Goal: Information Seeking & Learning: Check status

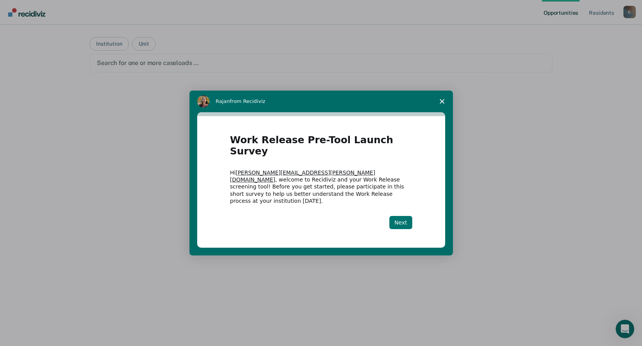
click at [402, 216] on button "Next" at bounding box center [400, 222] width 23 height 13
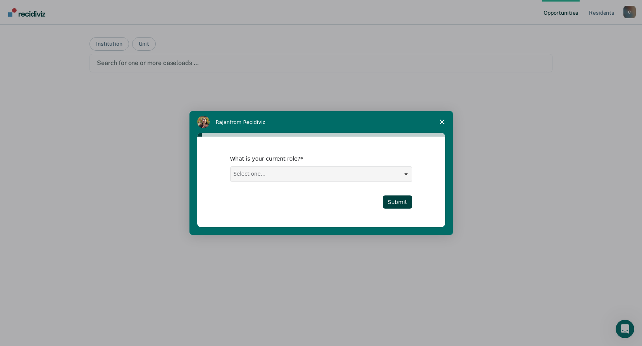
click at [405, 175] on select "Select one... Case Manager FUM Assistant [PERSON_NAME] [PERSON_NAME]" at bounding box center [320, 174] width 181 height 15
select select "FUM"
click at [230, 167] on select "Select one... Case Manager FUM Assistant [PERSON_NAME] [PERSON_NAME]" at bounding box center [320, 174] width 181 height 15
click at [403, 200] on button "Submit" at bounding box center [397, 202] width 29 height 13
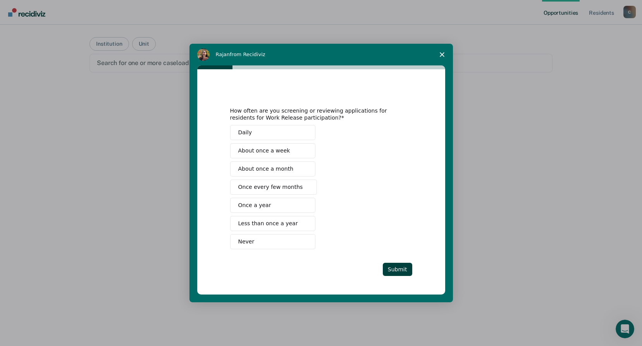
click at [278, 187] on span "Once every few months" at bounding box center [270, 187] width 65 height 8
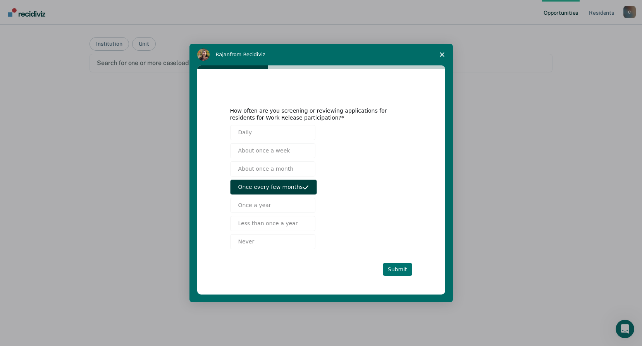
click at [401, 269] on button "Submit" at bounding box center [397, 269] width 29 height 13
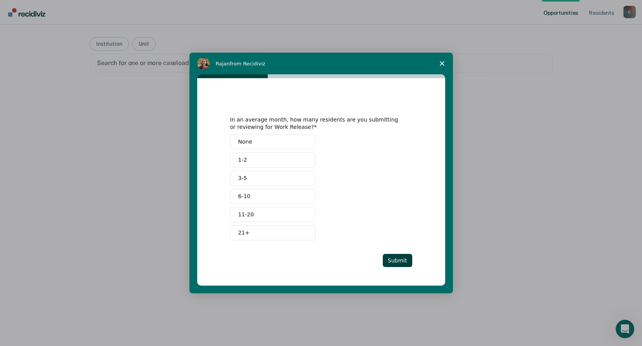
click at [292, 163] on button "1-2" at bounding box center [272, 160] width 85 height 15
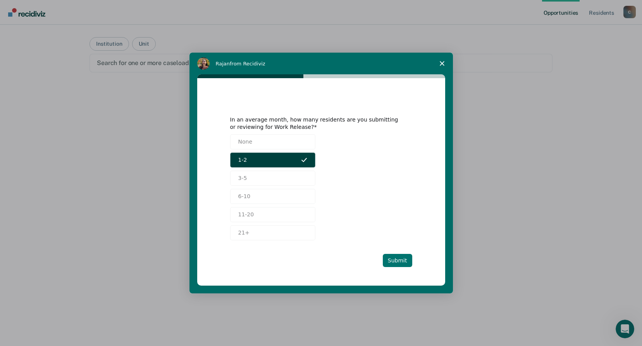
click at [395, 261] on button "Submit" at bounding box center [397, 260] width 29 height 13
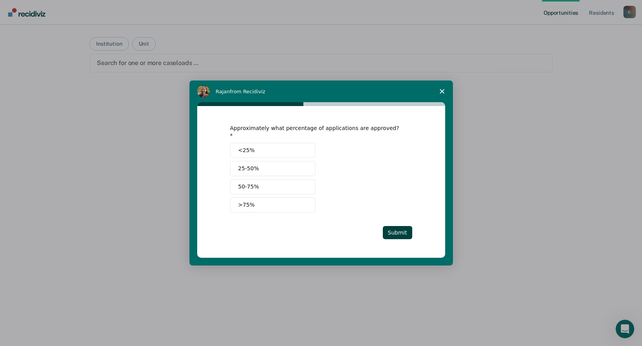
click at [241, 169] on button "25-50%" at bounding box center [272, 168] width 85 height 15
click at [396, 228] on button "Submit" at bounding box center [397, 232] width 29 height 13
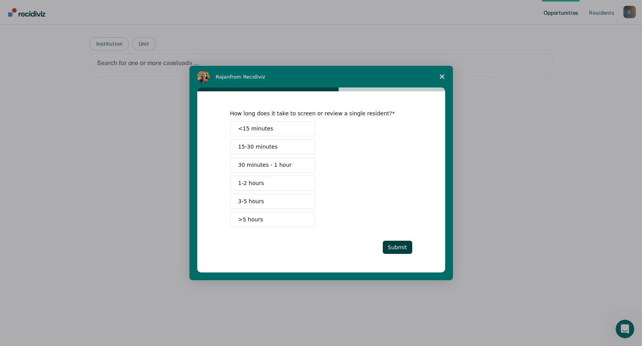
click at [269, 145] on span "15-30 minutes" at bounding box center [257, 147] width 39 height 8
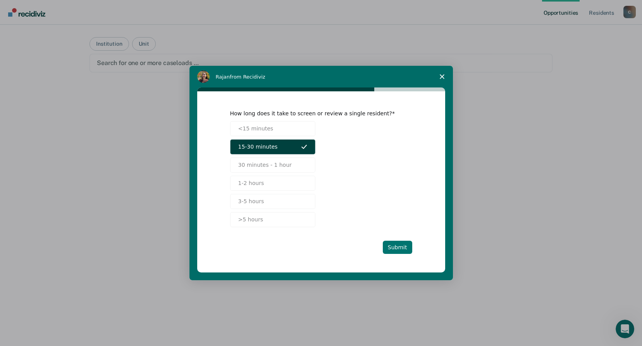
click at [393, 246] on button "Submit" at bounding box center [397, 247] width 29 height 13
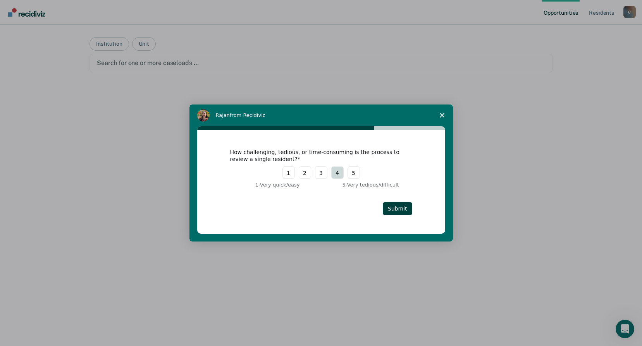
click at [334, 173] on button "4" at bounding box center [337, 172] width 12 height 12
click at [400, 208] on button "Submit" at bounding box center [397, 208] width 29 height 13
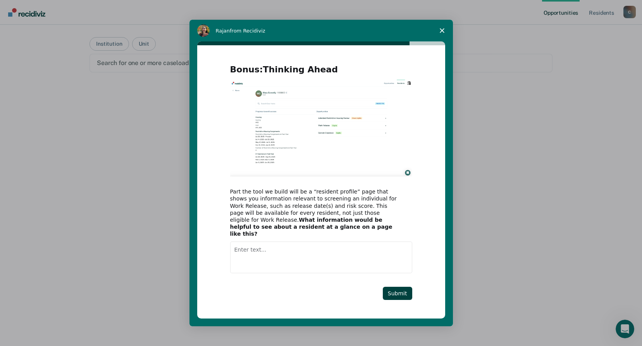
click at [244, 250] on textarea "Enter text..." at bounding box center [321, 258] width 182 height 32
type textarea "U"
click at [406, 292] on button "Submit" at bounding box center [397, 293] width 29 height 13
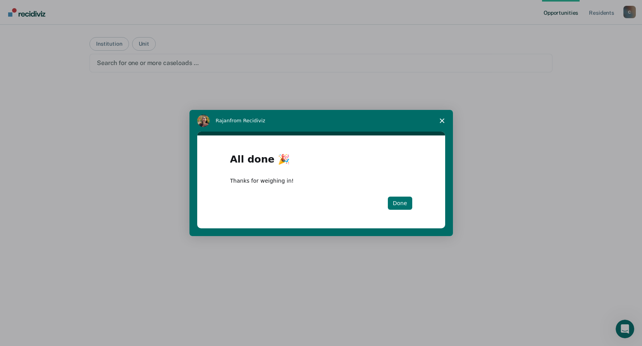
click at [400, 201] on button "Done" at bounding box center [400, 203] width 24 height 13
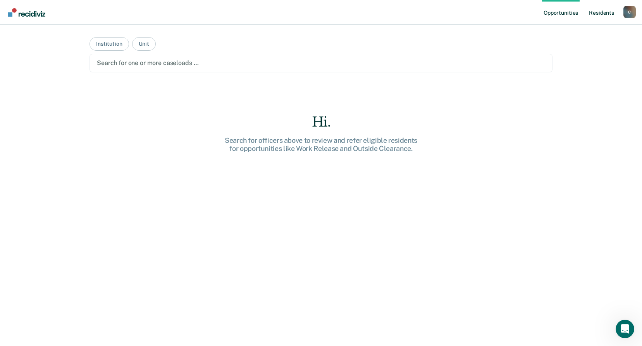
click at [601, 12] on link "Resident s" at bounding box center [601, 12] width 28 height 25
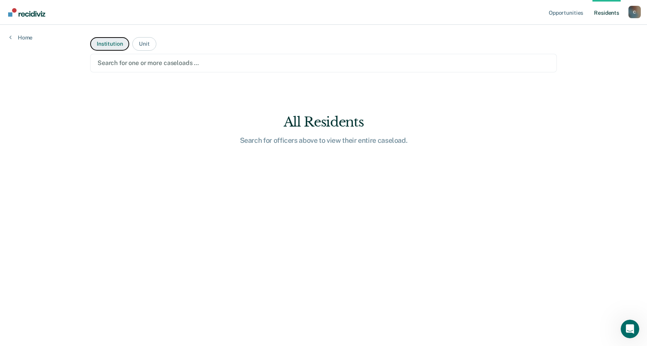
click at [99, 43] on button "Institution" at bounding box center [109, 44] width 39 height 14
click at [111, 46] on button "Institution" at bounding box center [109, 44] width 39 height 14
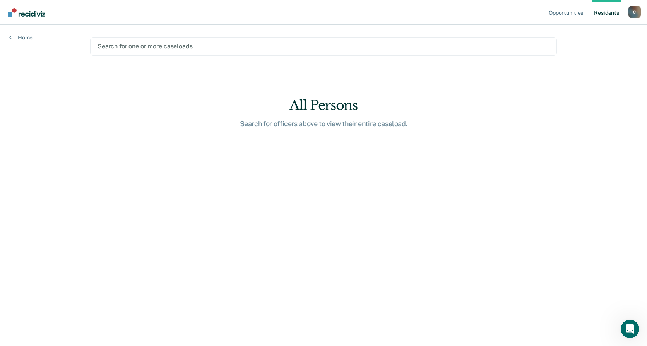
click at [606, 13] on link "Resident s" at bounding box center [607, 12] width 28 height 25
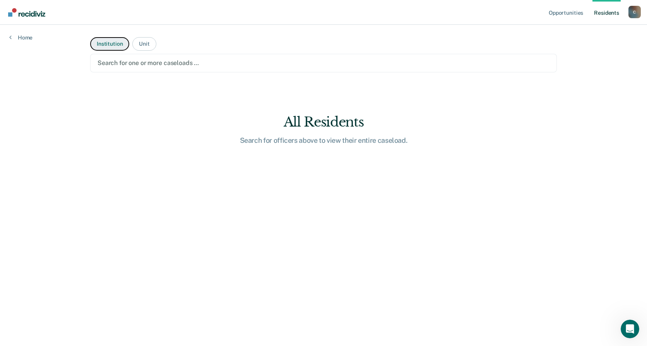
click at [113, 46] on button "Institution" at bounding box center [109, 44] width 39 height 14
click at [160, 60] on div at bounding box center [324, 62] width 452 height 9
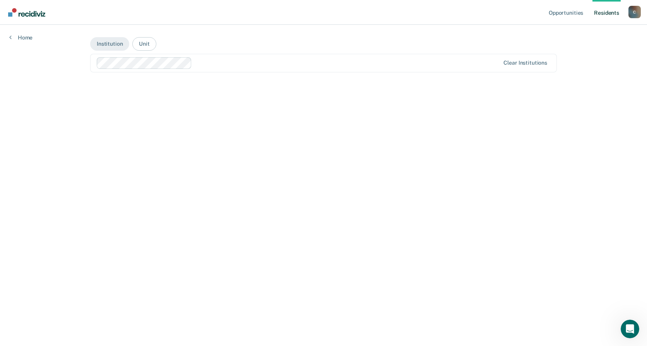
click at [213, 121] on main "Institution Unit option [GEOGRAPHIC_DATA], selected. Clear institutions" at bounding box center [324, 176] width 486 height 303
click at [144, 44] on button "Unit" at bounding box center [144, 44] width 24 height 14
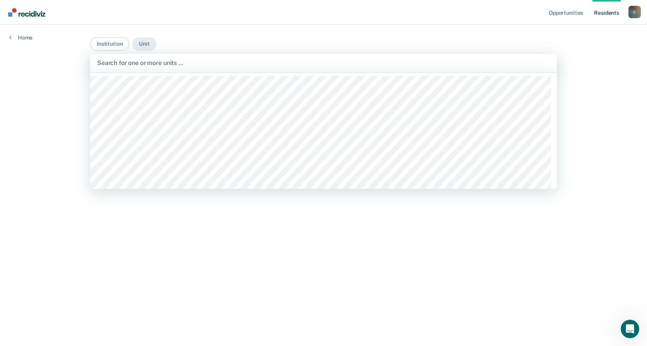
click at [206, 62] on div at bounding box center [323, 62] width 453 height 9
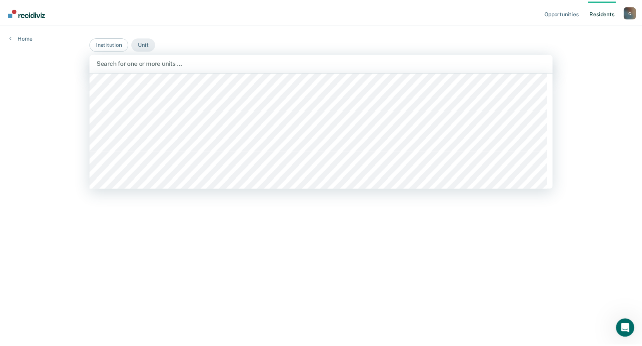
scroll to position [774, 0]
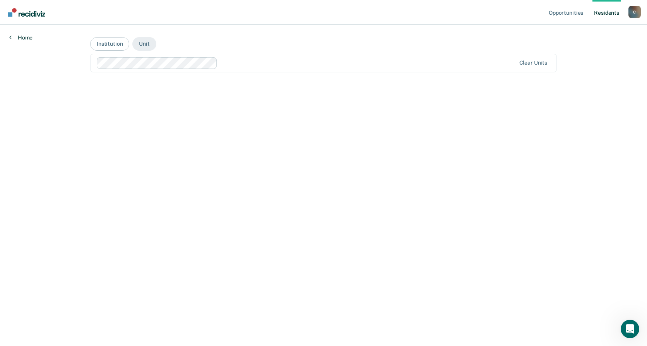
click at [19, 38] on link "Home" at bounding box center [20, 37] width 23 height 7
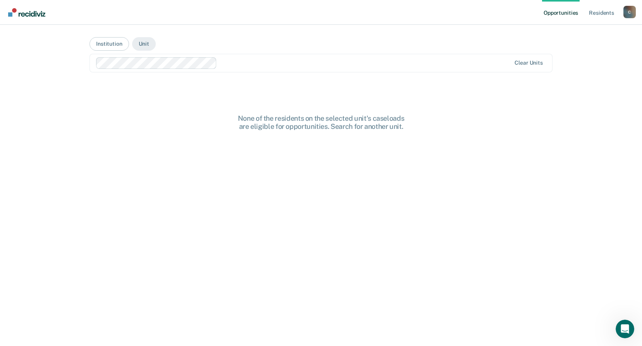
click at [19, 38] on div "Opportunities Resident s [PERSON_NAME][EMAIL_ADDRESS][PERSON_NAME][DOMAIN_NAME]…" at bounding box center [321, 173] width 642 height 346
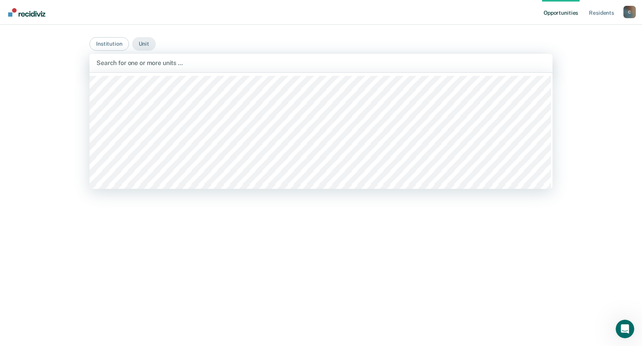
click at [146, 62] on div at bounding box center [320, 62] width 449 height 9
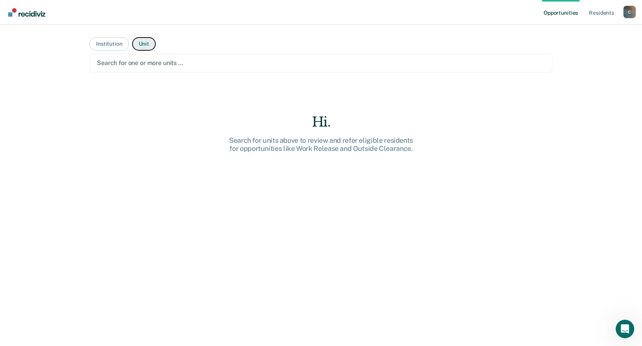
click at [141, 47] on button "Unit" at bounding box center [144, 44] width 24 height 14
click at [141, 57] on div "Search for one or more caseloads …" at bounding box center [320, 63] width 463 height 19
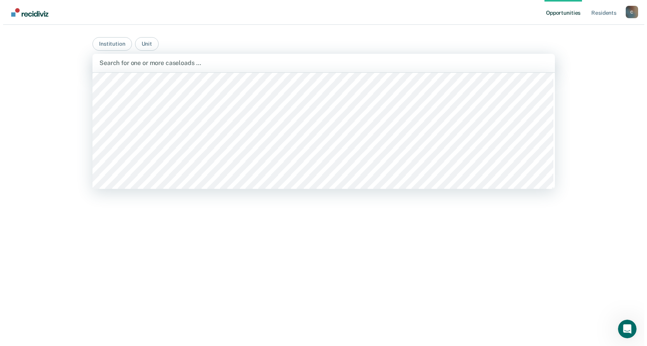
scroll to position [813, 0]
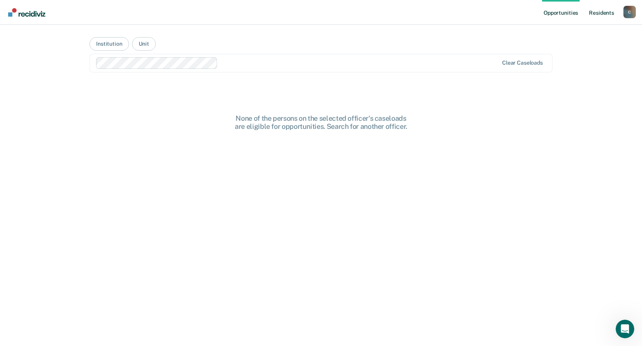
click at [601, 14] on link "Resident s" at bounding box center [601, 12] width 28 height 25
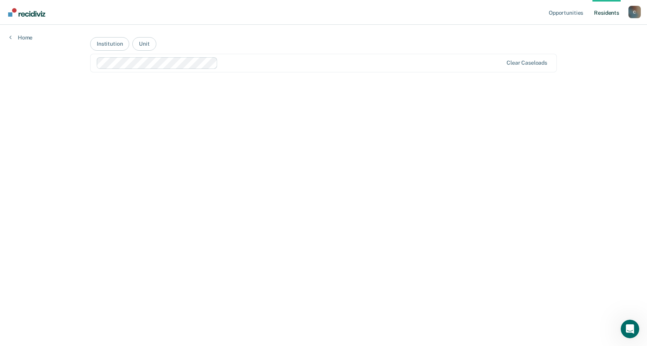
click at [345, 61] on div at bounding box center [362, 62] width 282 height 9
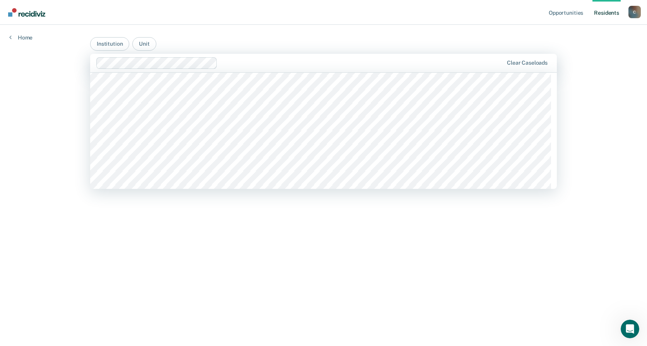
scroll to position [813, 0]
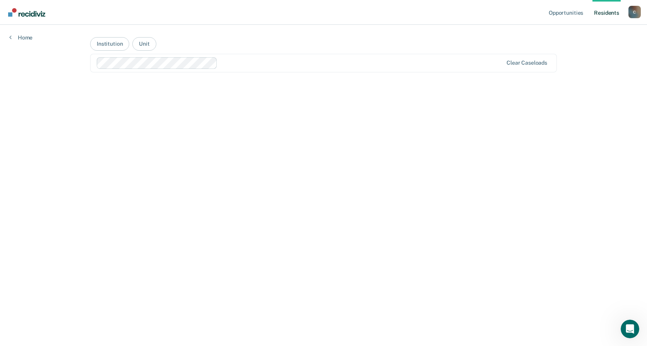
click at [601, 11] on link "Resident s" at bounding box center [607, 12] width 28 height 25
click at [146, 41] on button "Unit" at bounding box center [144, 44] width 24 height 14
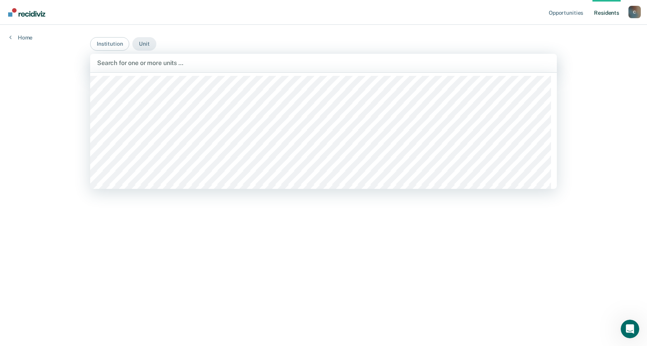
click at [183, 62] on div at bounding box center [323, 62] width 453 height 9
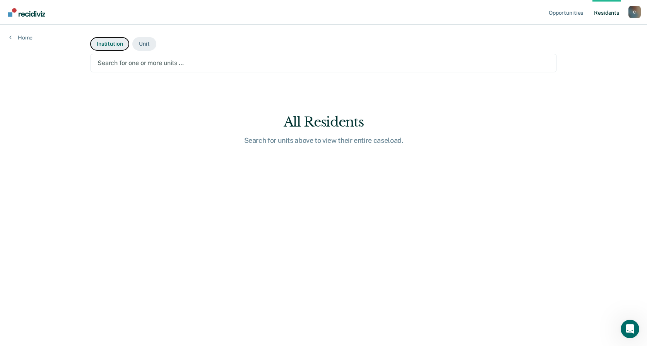
click at [117, 45] on button "Institution" at bounding box center [109, 44] width 39 height 14
click at [507, 66] on div at bounding box center [324, 62] width 452 height 9
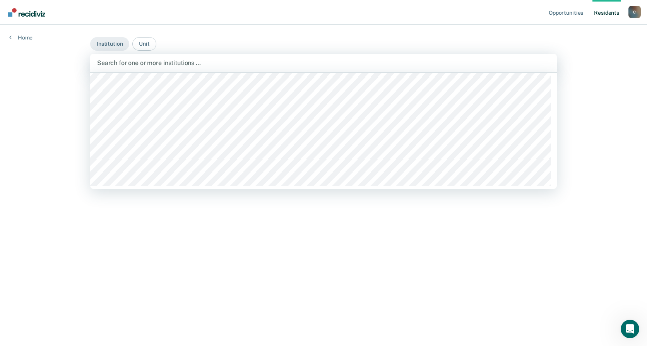
scroll to position [0, 0]
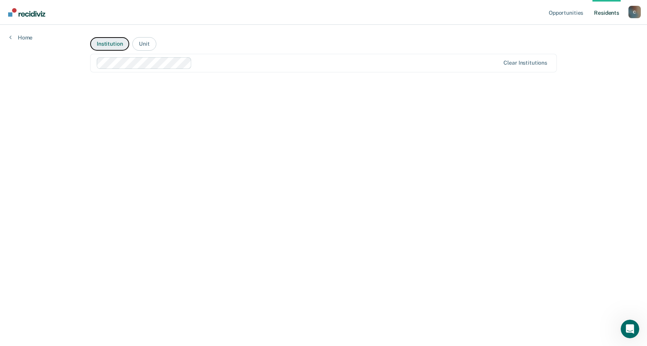
click at [111, 44] on button "Institution" at bounding box center [109, 44] width 39 height 14
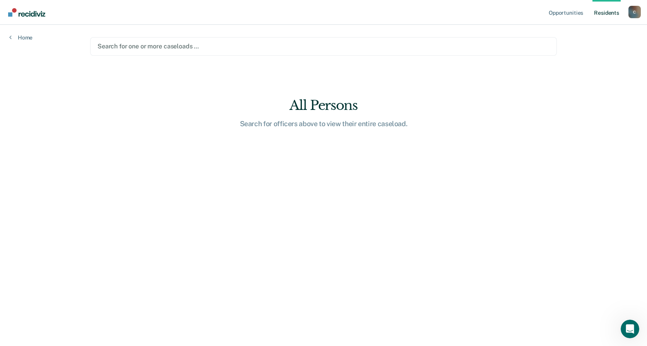
click at [606, 13] on link "Resident s" at bounding box center [607, 12] width 28 height 25
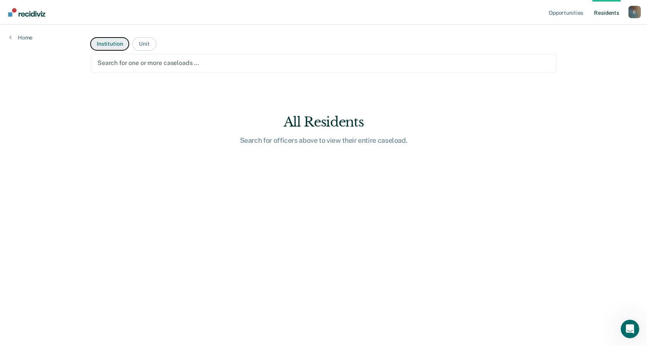
click at [108, 45] on button "Institution" at bounding box center [109, 44] width 39 height 14
click at [512, 62] on div at bounding box center [324, 62] width 452 height 9
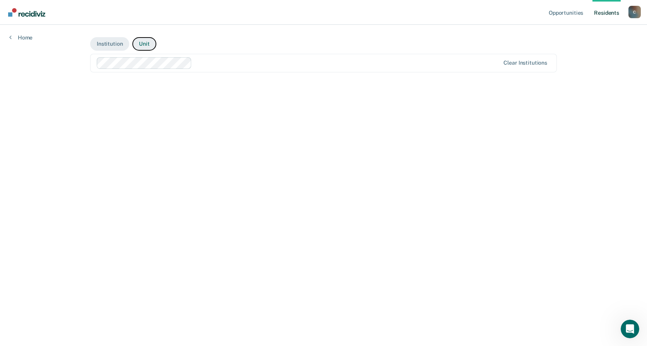
click at [144, 46] on button "Unit" at bounding box center [144, 44] width 24 height 14
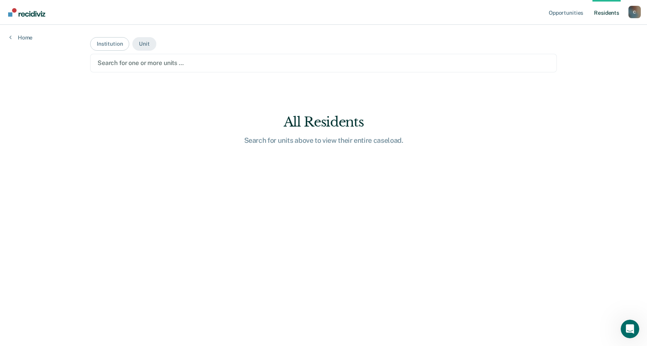
click at [177, 66] on div at bounding box center [324, 62] width 452 height 9
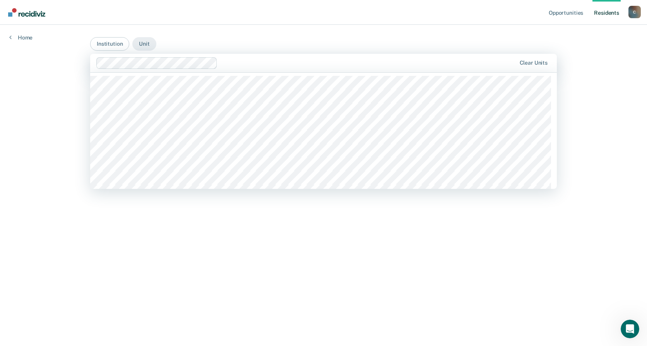
scroll to position [155, 0]
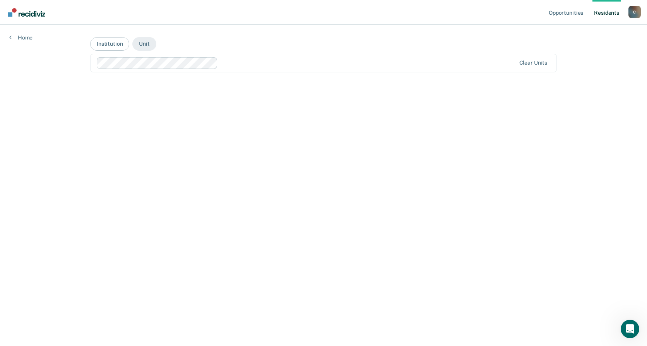
click at [328, 252] on main "Institution Unit Clear units" at bounding box center [324, 176] width 486 height 303
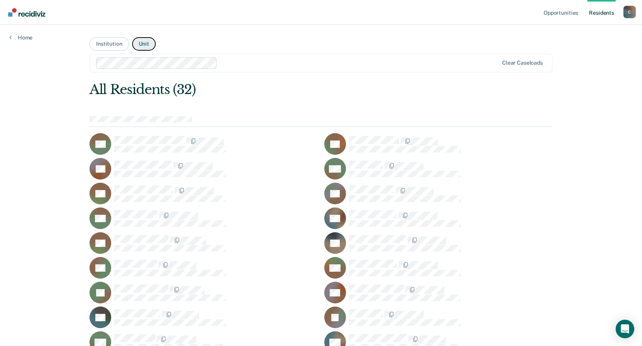
click at [139, 45] on button "Unit" at bounding box center [144, 44] width 24 height 14
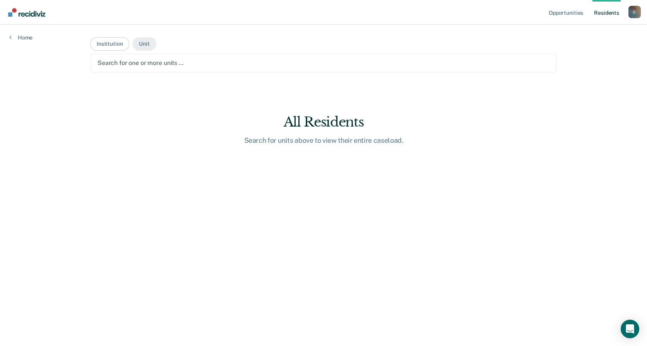
click at [147, 62] on div at bounding box center [324, 62] width 452 height 9
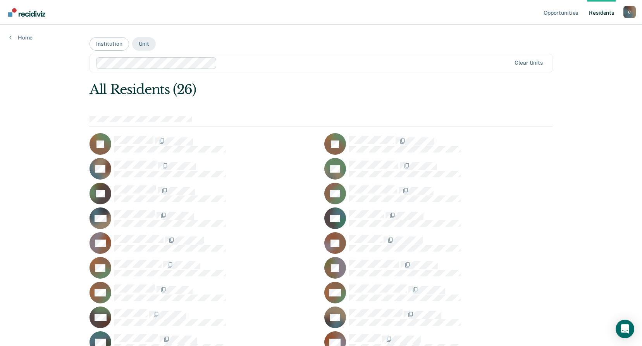
scroll to position [136, 0]
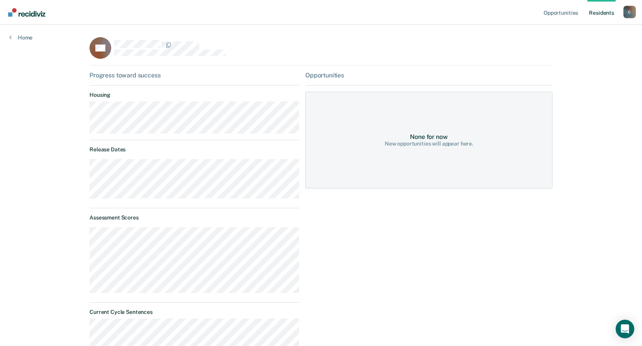
scroll to position [136, 0]
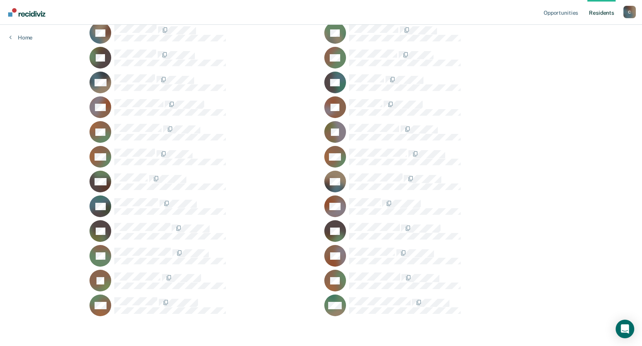
click at [341, 280] on icon at bounding box center [344, 284] width 20 height 29
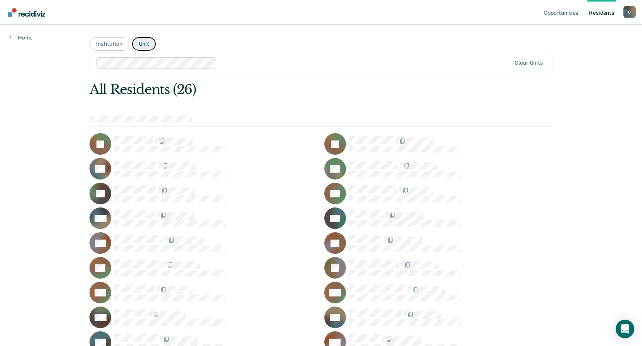
click at [141, 45] on button "Unit" at bounding box center [144, 44] width 24 height 14
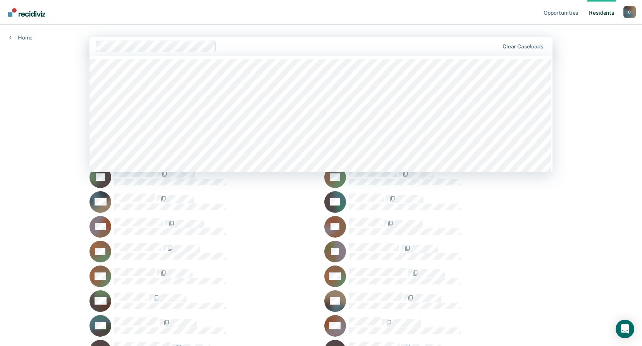
click at [243, 48] on div at bounding box center [359, 46] width 279 height 9
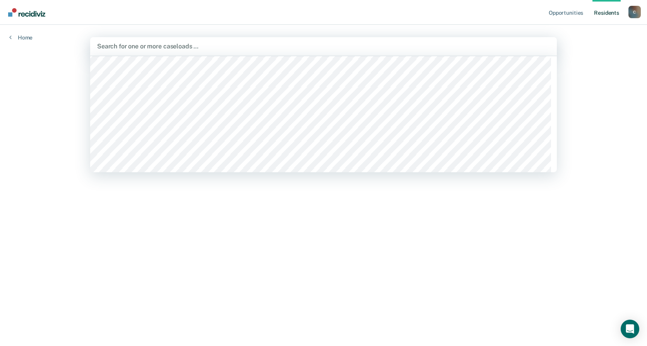
scroll to position [813, 0]
click at [207, 46] on div at bounding box center [323, 46] width 453 height 9
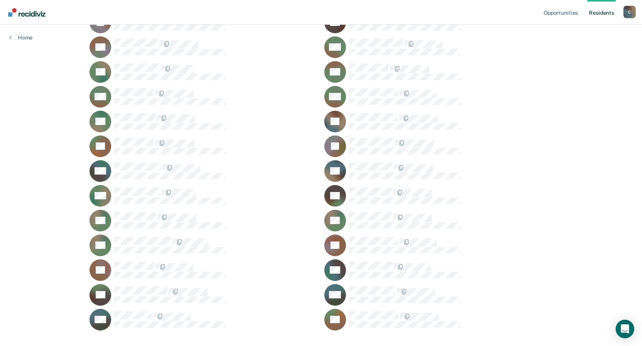
scroll to position [169, 0]
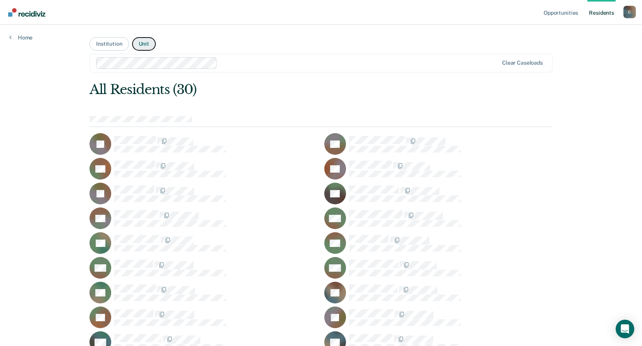
click at [143, 43] on button "Unit" at bounding box center [144, 44] width 24 height 14
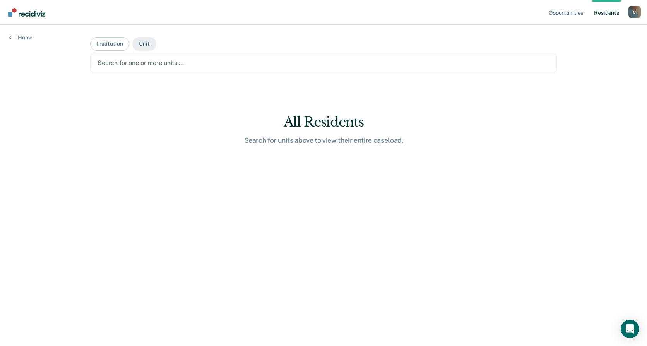
click at [179, 60] on div at bounding box center [324, 62] width 452 height 9
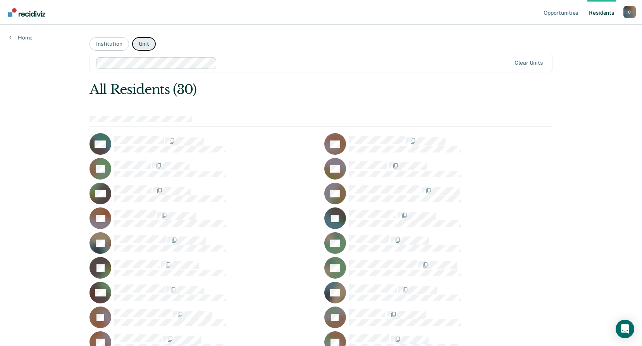
click at [137, 43] on button "Unit" at bounding box center [144, 44] width 24 height 14
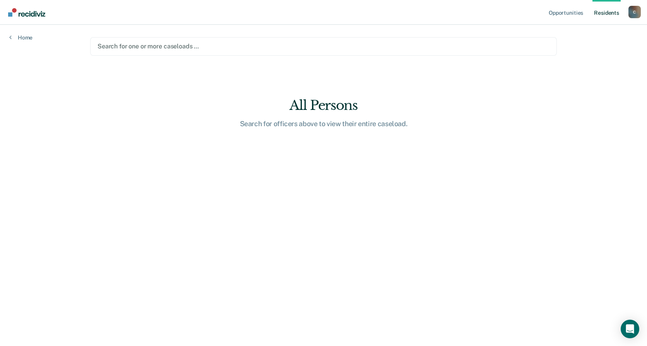
click at [206, 46] on div at bounding box center [324, 46] width 452 height 9
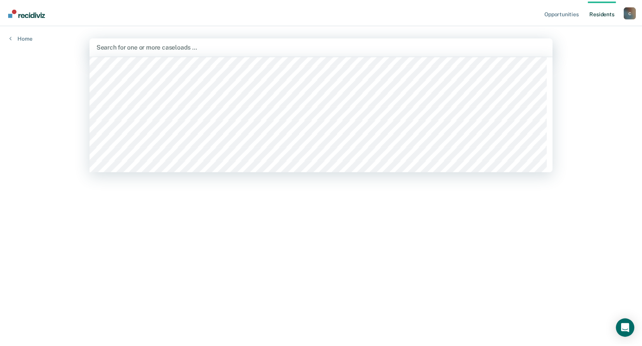
scroll to position [774, 0]
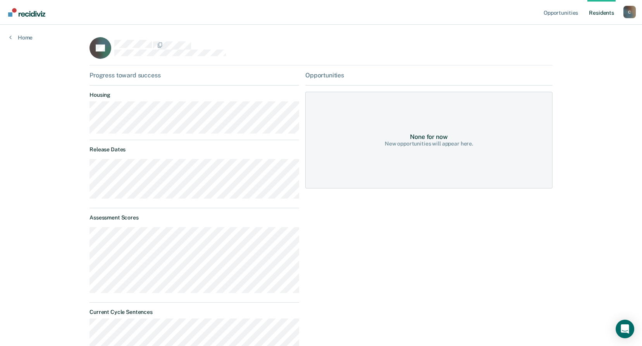
scroll to position [39, 0]
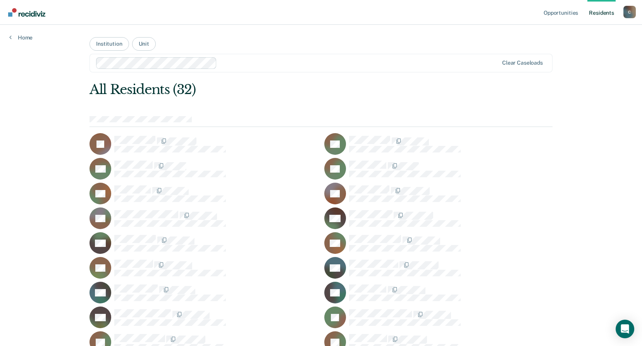
click at [618, 49] on div "Opportunities Resident s Candice.Stigall@doc.mo.gov C Profile How it works Log …" at bounding box center [321, 279] width 642 height 558
